Goal: Complete application form

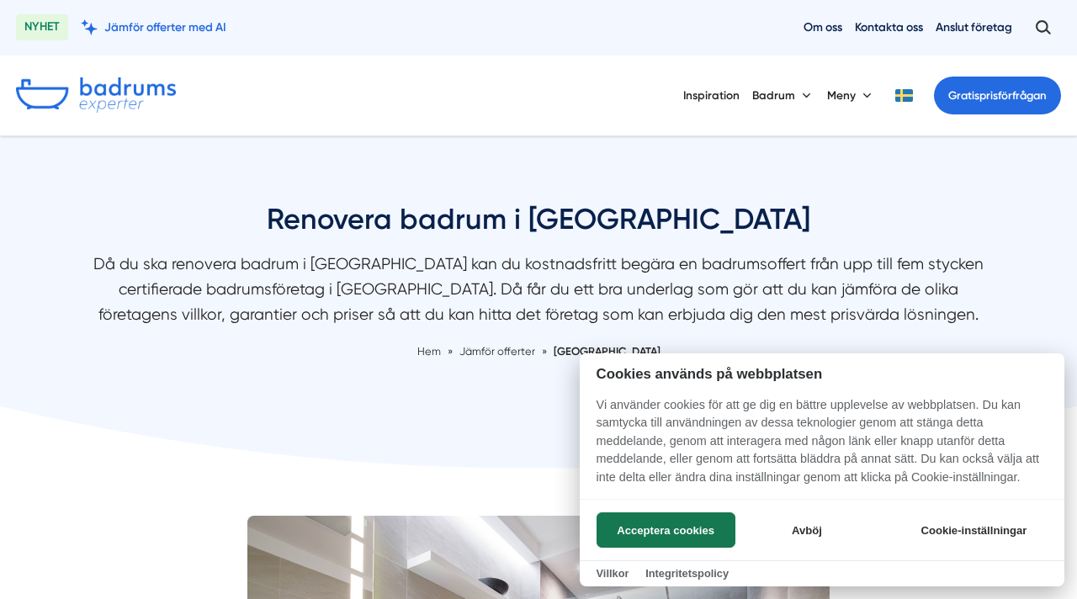
scroll to position [54, 0]
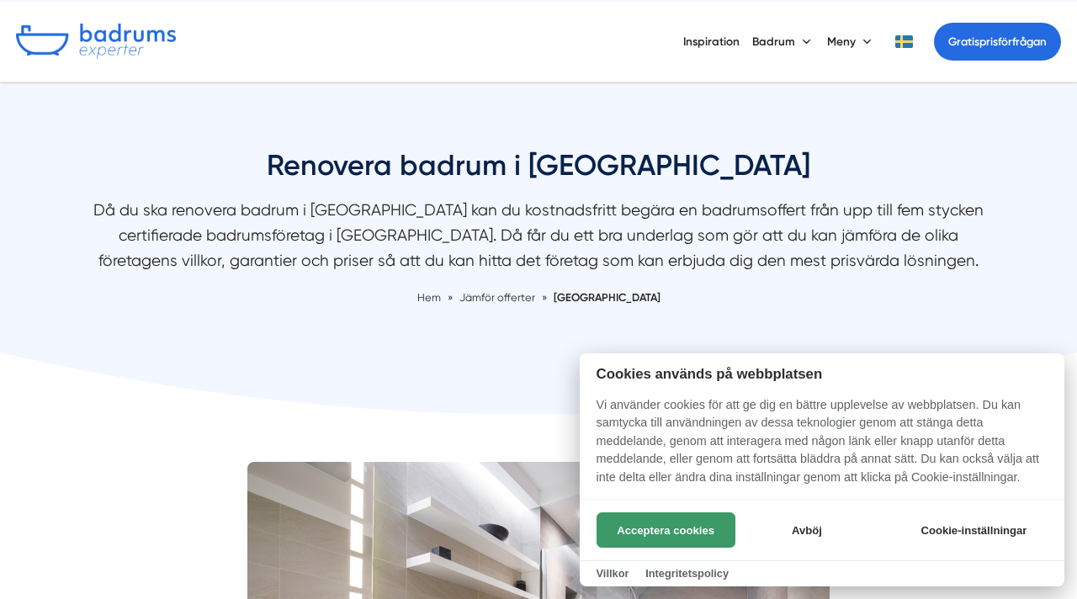
click at [686, 533] on button "Acceptera cookies" at bounding box center [665, 529] width 139 height 35
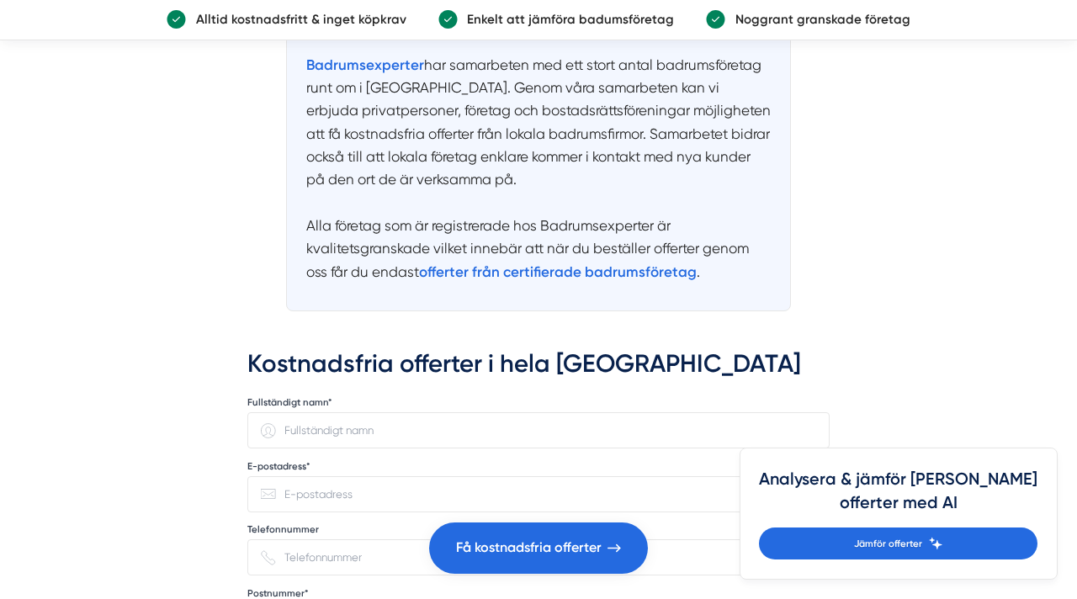
scroll to position [4038, 0]
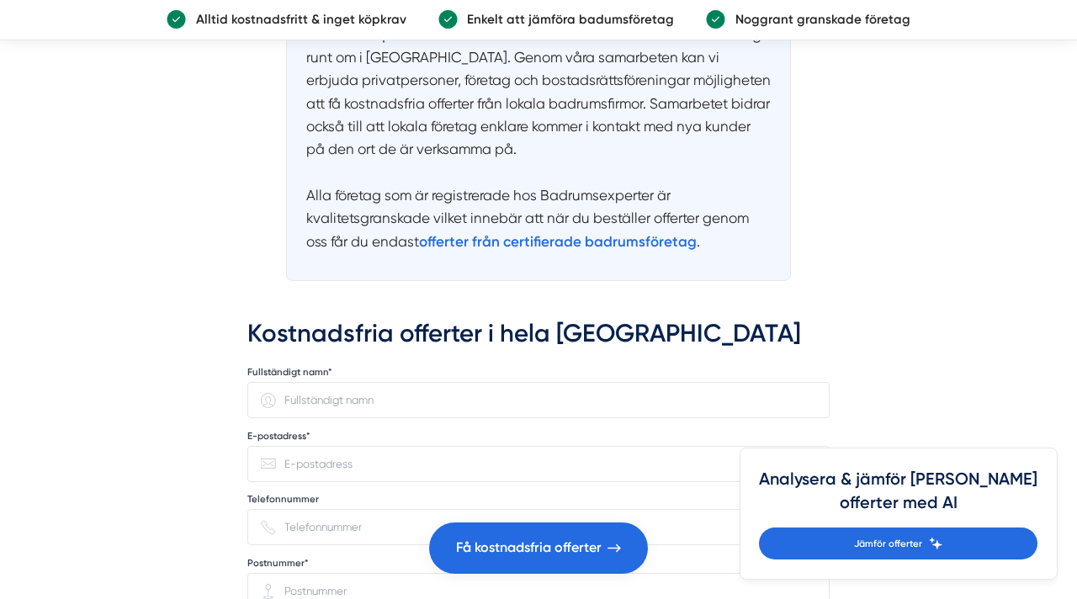
click at [530, 383] on input "Fullständigt namn*" at bounding box center [546, 400] width 540 height 34
type input "[PERSON_NAME]"
type input "[EMAIL_ADDRESS][DOMAIN_NAME]"
type input "0702102344"
type input "11857"
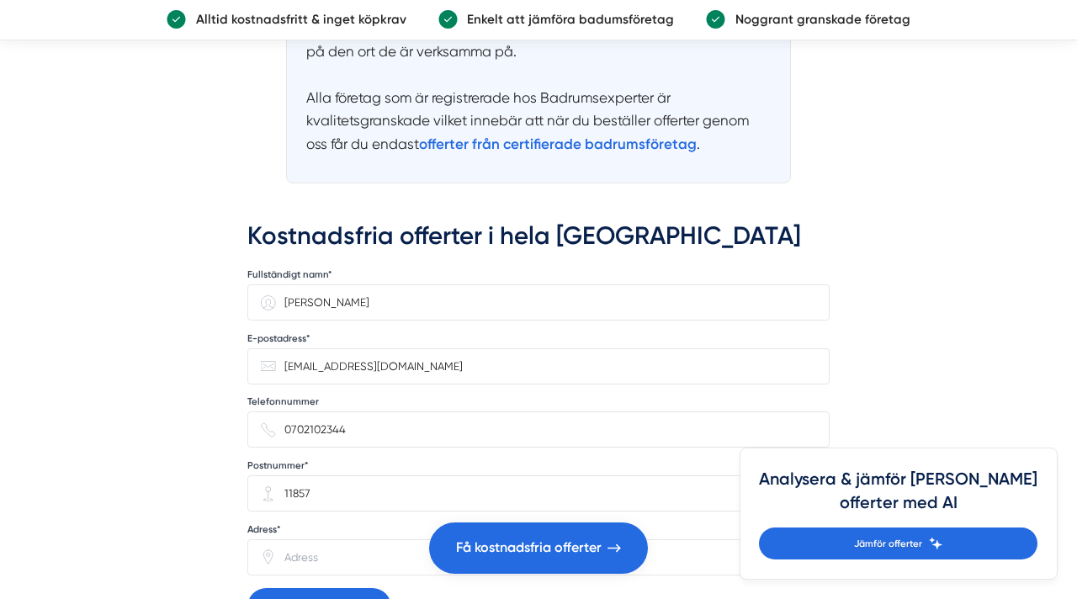
scroll to position [4160, 0]
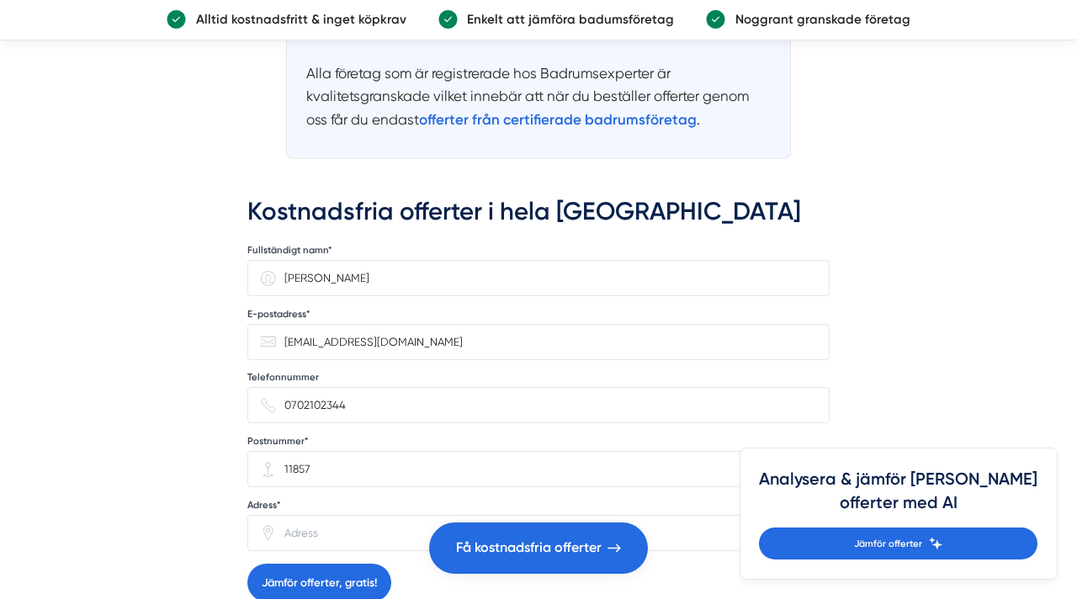
click at [384, 516] on input "Adress*" at bounding box center [546, 533] width 540 height 34
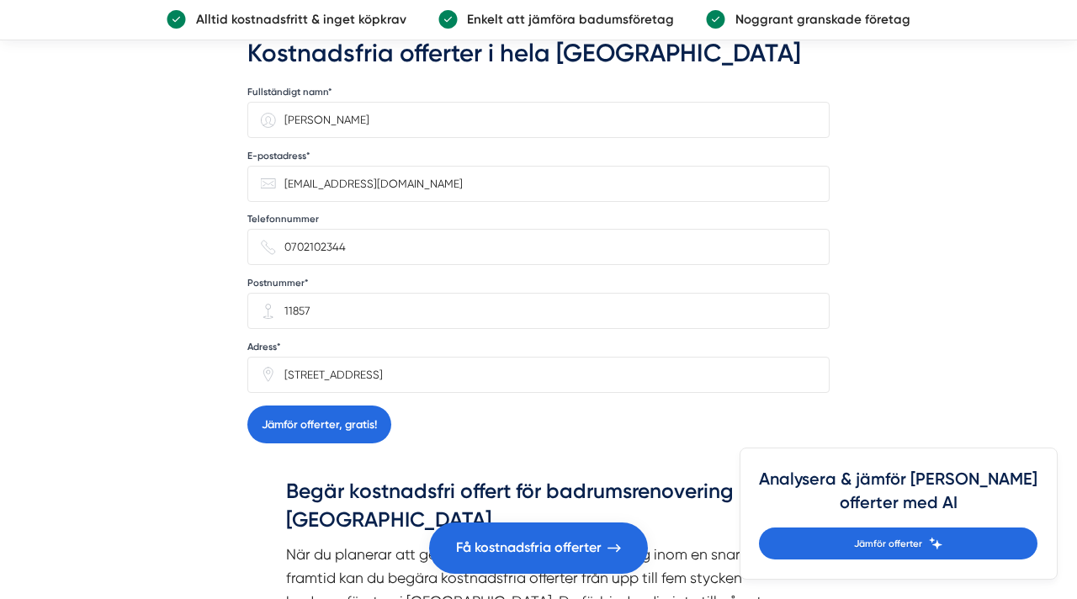
scroll to position [4347, 0]
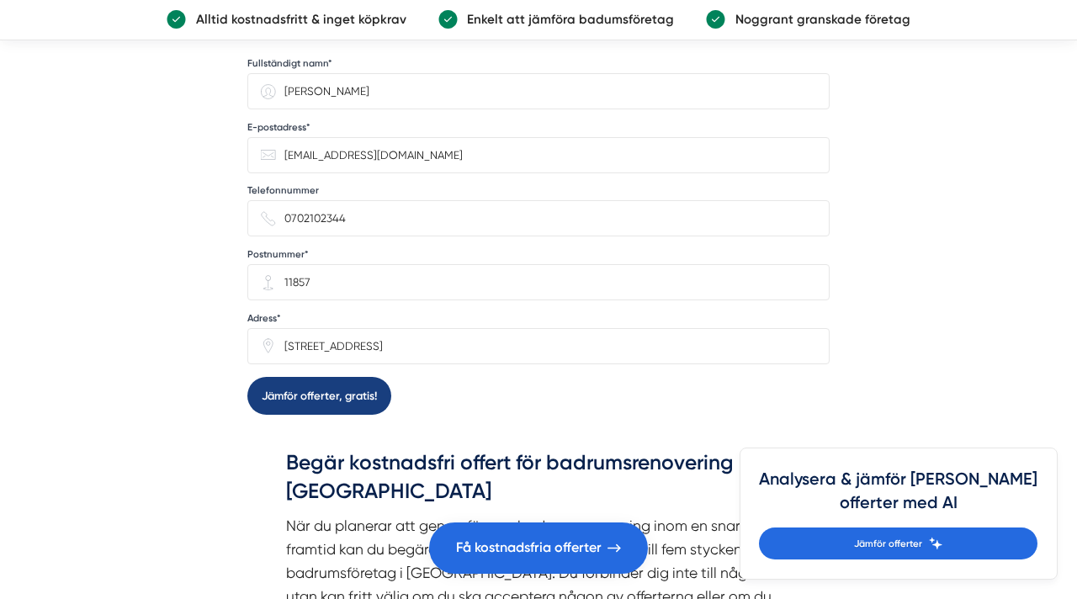
type input "[STREET_ADDRESS]"
click at [296, 377] on button "Jämför offerter, gratis!" at bounding box center [319, 396] width 144 height 38
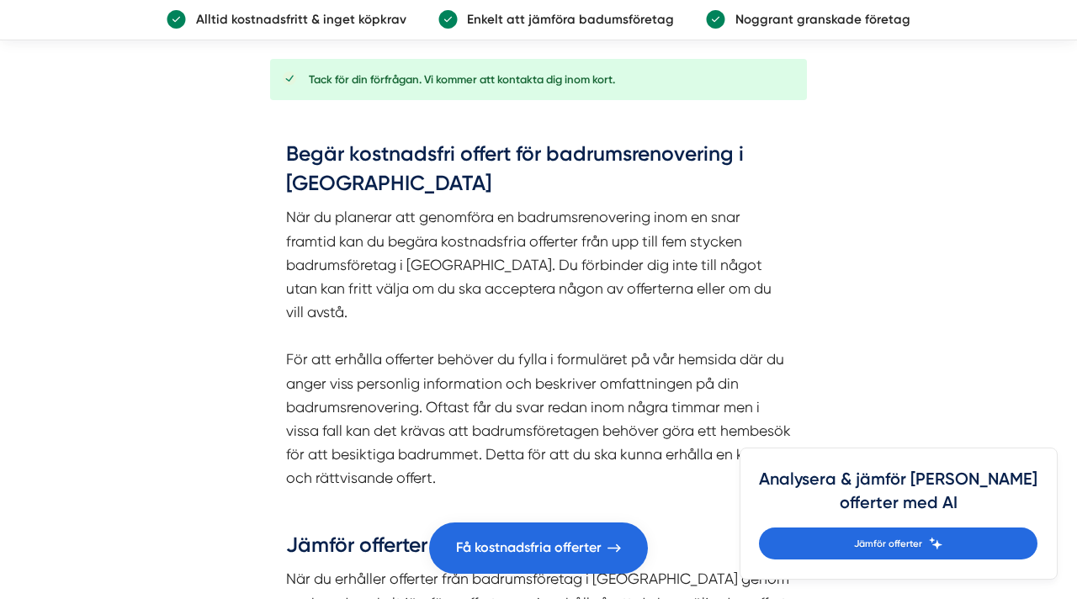
scroll to position [4353, 0]
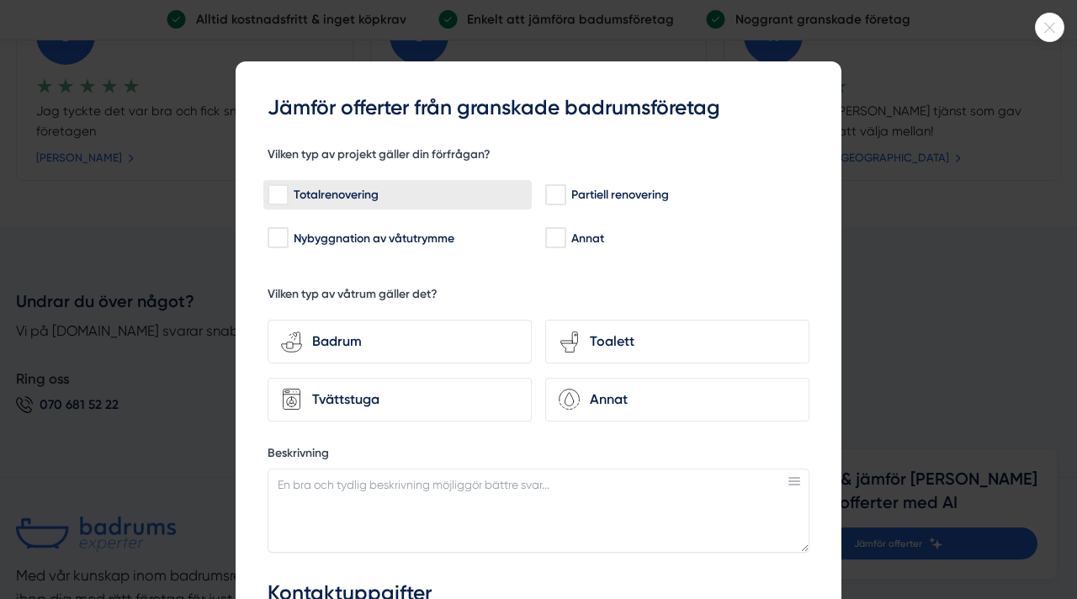
click at [278, 189] on input "Totalrenovering" at bounding box center [276, 195] width 19 height 17
checkbox input "true"
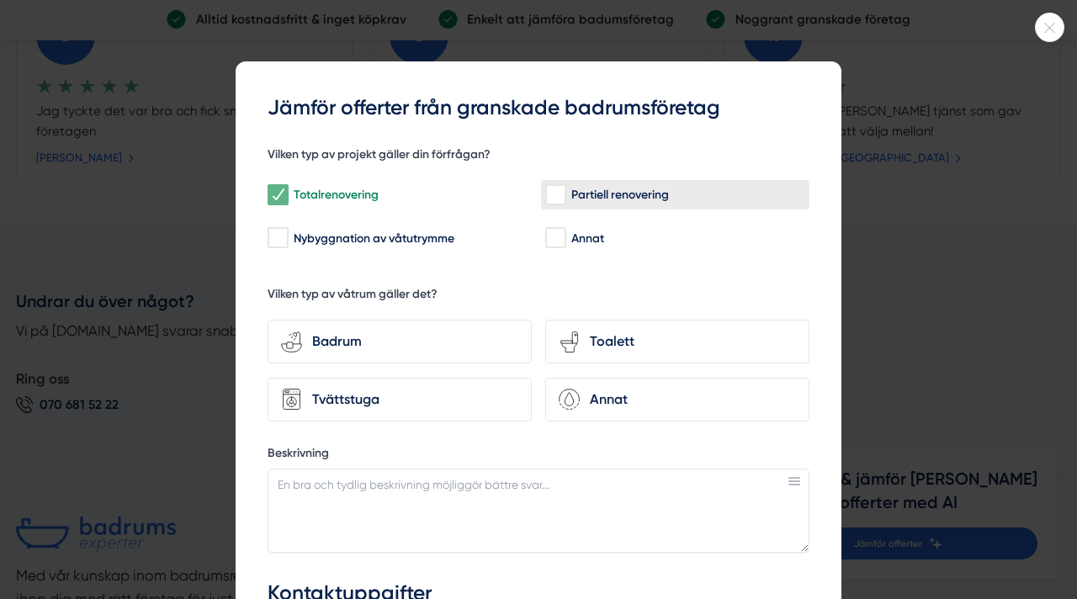
click at [560, 197] on input "Partiell renovering" at bounding box center [554, 195] width 19 height 17
checkbox input "true"
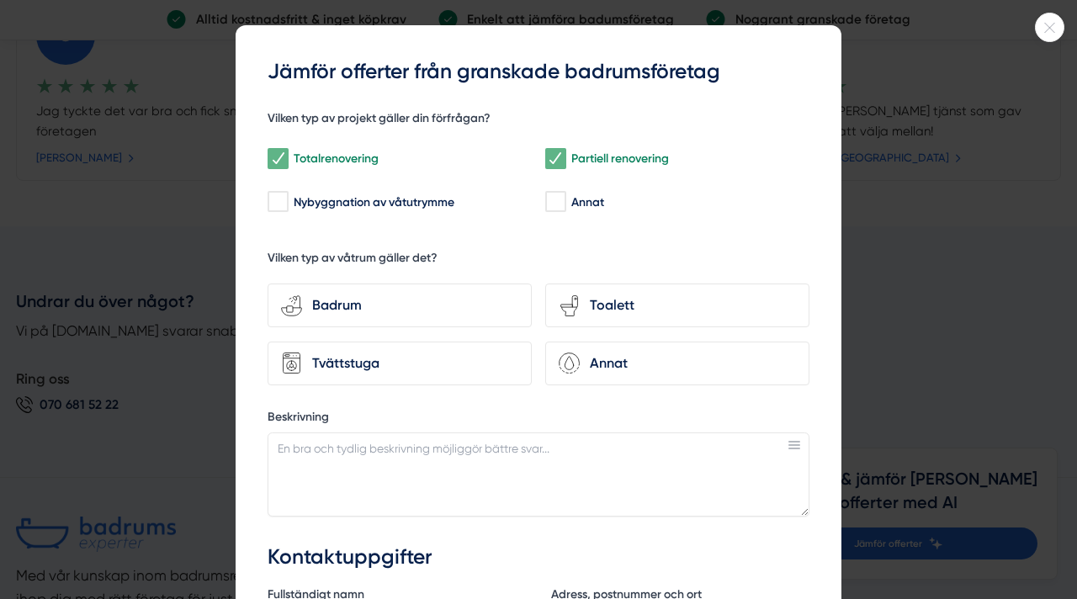
scroll to position [68, 0]
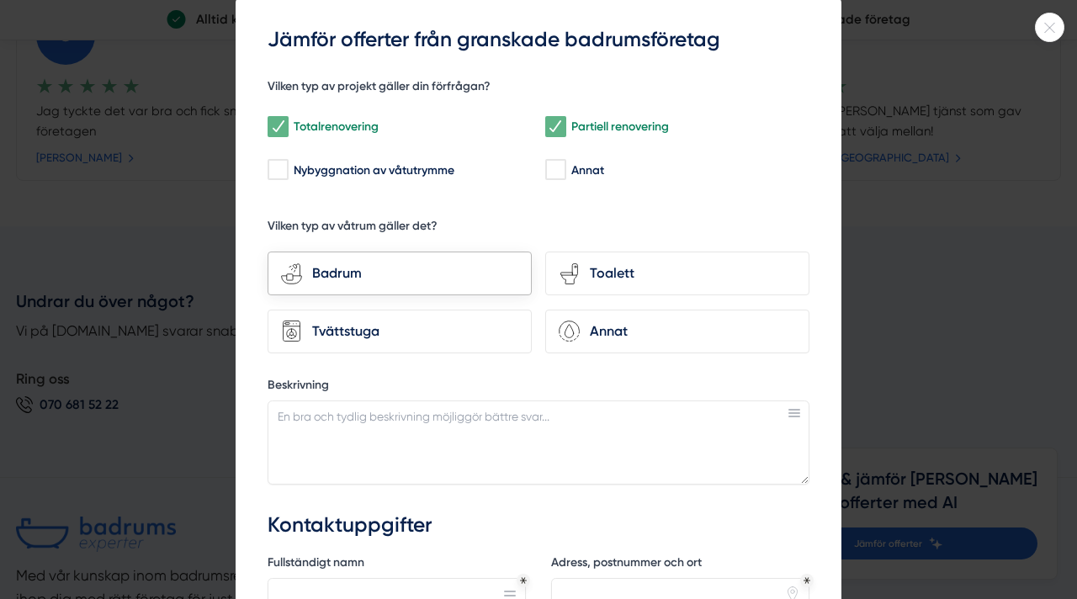
click at [468, 265] on div "Badrum" at bounding box center [410, 273] width 216 height 22
click at [0, 0] on input "bathroom-tub-towel Badrum" at bounding box center [0, 0] width 0 height 0
click at [487, 334] on div "Tvättstuga" at bounding box center [410, 331] width 216 height 22
click at [0, 0] on input "Tvättstuga" at bounding box center [0, 0] width 0 height 0
click at [487, 334] on div "Tvättstuga" at bounding box center [410, 331] width 216 height 22
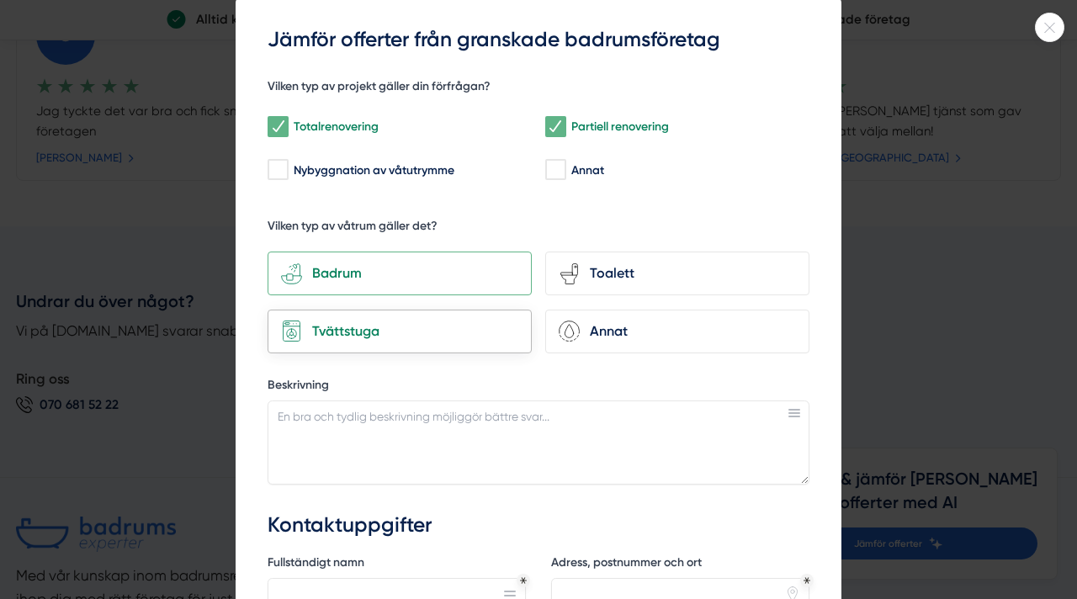
click at [0, 0] on input "Tvättstuga" at bounding box center [0, 0] width 0 height 0
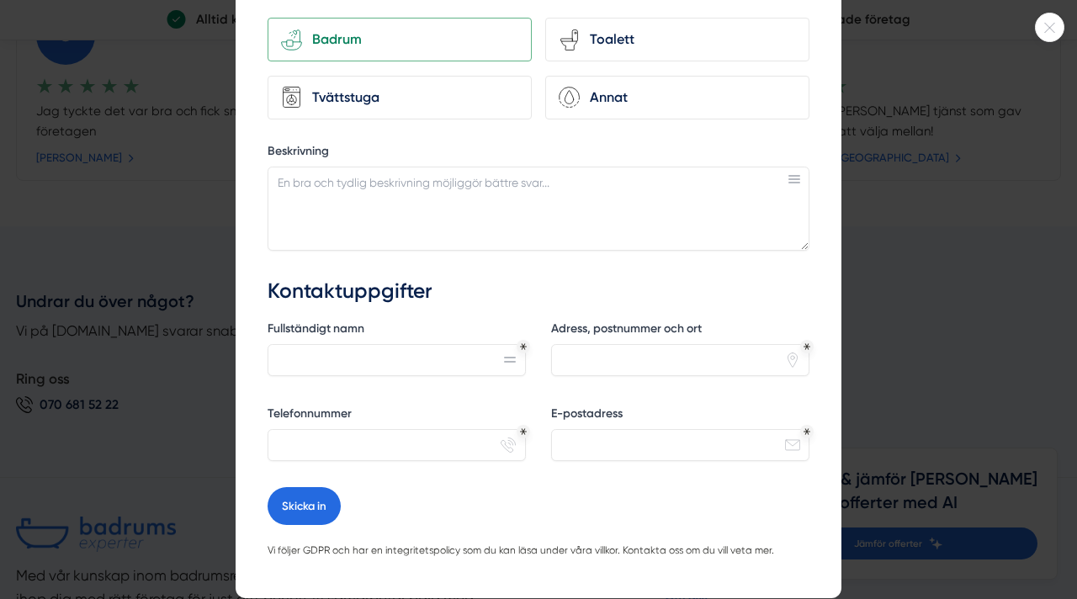
scroll to position [305, 0]
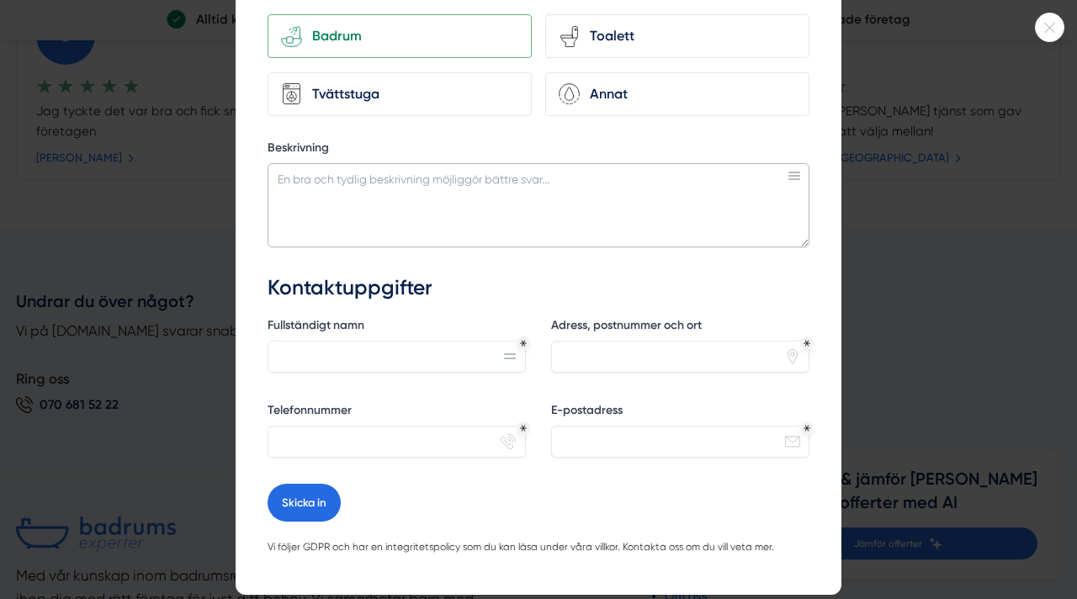
click at [437, 240] on textarea "Beskrivning" at bounding box center [538, 205] width 542 height 84
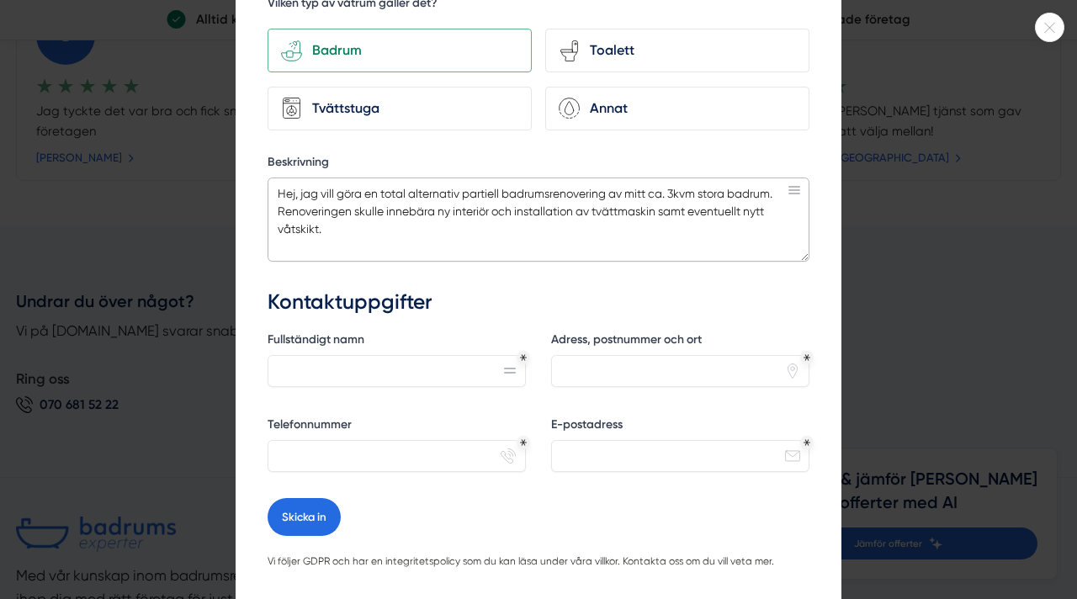
scroll to position [286, 0]
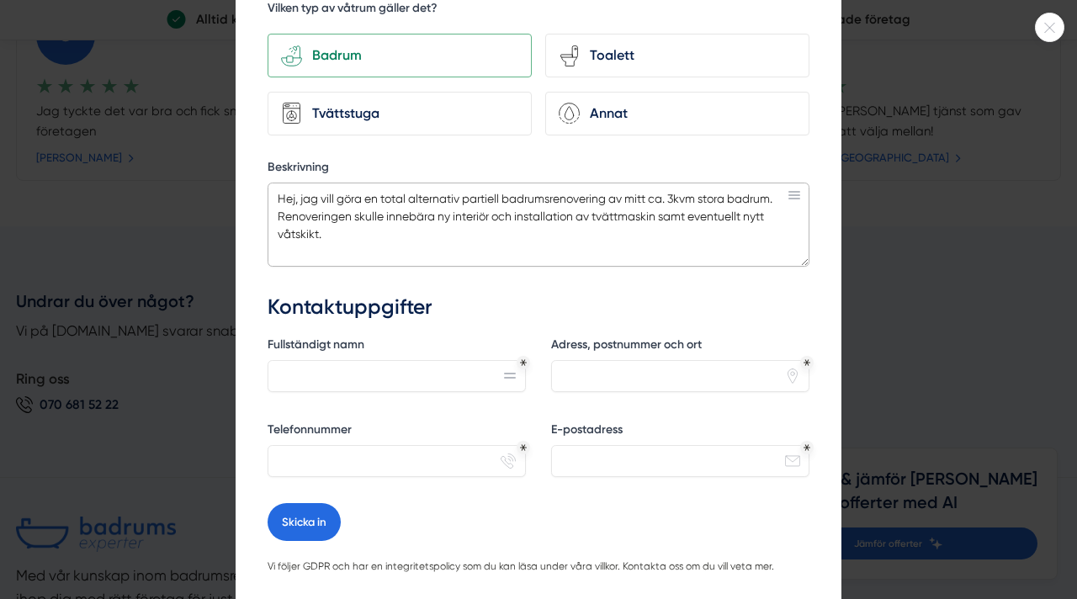
click at [522, 231] on textarea "Hej, jag vill göra en total alternativ partiell badrumsrenovering av mitt ca. 3…" at bounding box center [538, 225] width 542 height 84
click at [438, 209] on textarea "Hej, jag vill göra en total alternativ partiell badrumsrenovering av mitt ca. 3…" at bounding box center [538, 225] width 542 height 84
click at [481, 235] on textarea "Hej, jag vill göra en total alternativ partiell badrumsrenovering av mitt ca. 3…" at bounding box center [538, 225] width 542 height 84
click at [439, 216] on textarea "Hej, jag vill göra en total alternativ partiell badrumsrenovering av mitt ca. 3…" at bounding box center [538, 225] width 542 height 84
type textarea "Hej, jag vill göra en total alternativ partiell badrumsrenovering av mitt ca. 3…"
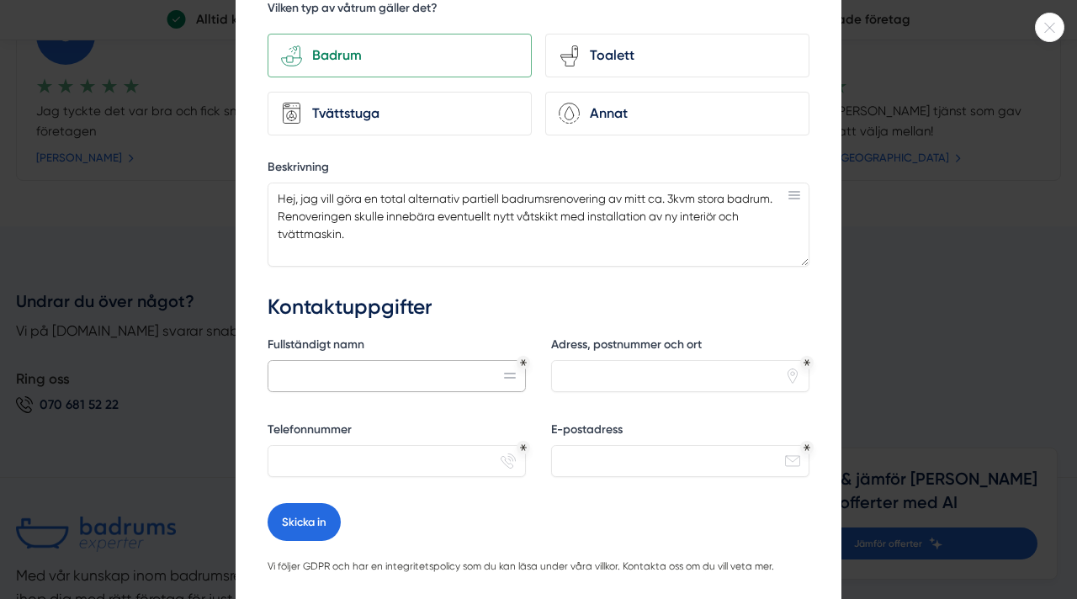
click at [306, 371] on input "Fullständigt namn" at bounding box center [396, 376] width 258 height 32
type input "[PERSON_NAME]"
type input "[STREET_ADDRESS]"
type input "0702102344"
type input "[EMAIL_ADDRESS][DOMAIN_NAME]"
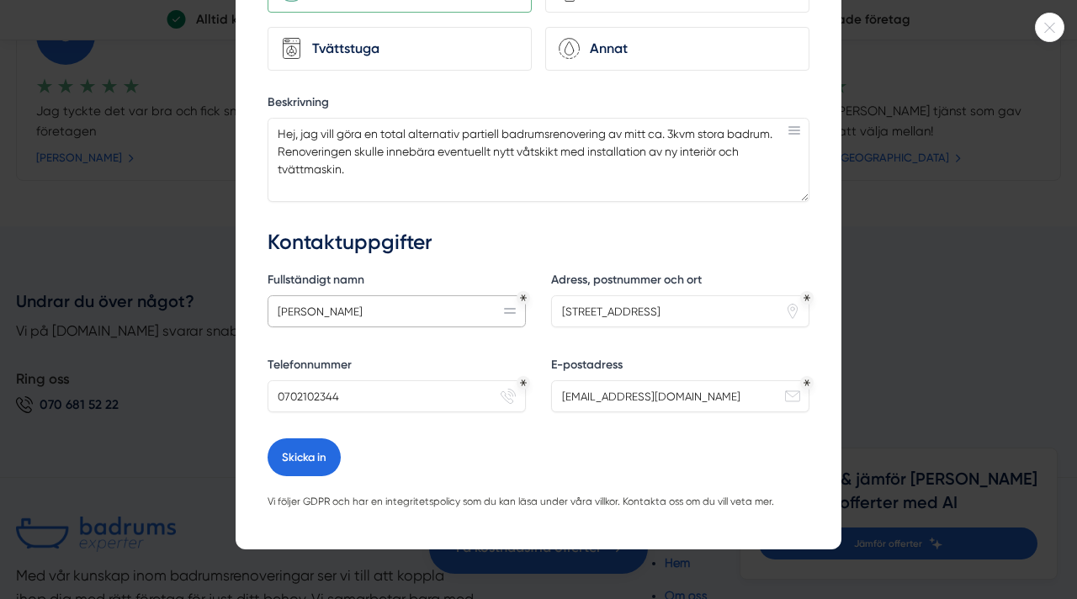
scroll to position [360, 0]
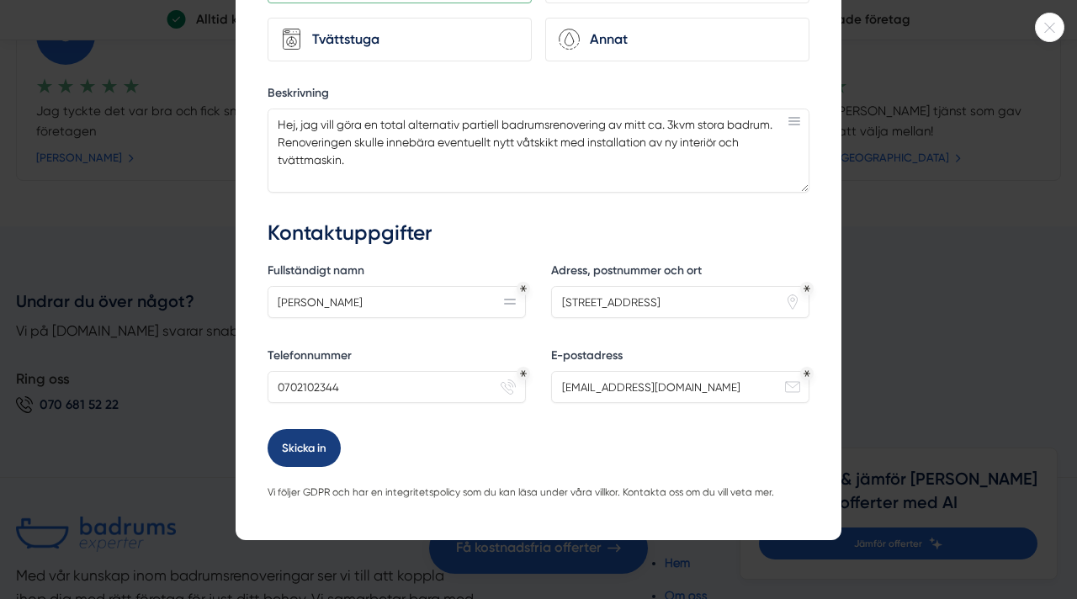
click at [325, 448] on button "Skicka in" at bounding box center [303, 448] width 73 height 38
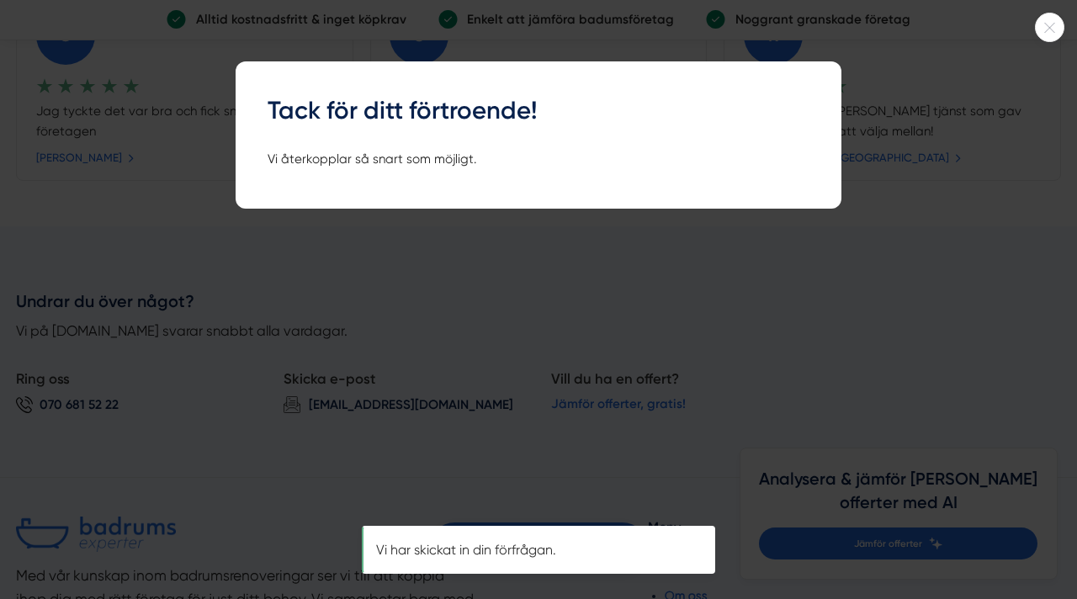
scroll to position [0, 0]
